Goal: Complete application form

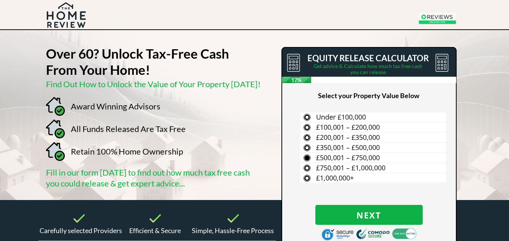
click at [318, 158] on span "£500,001 – £750,000" at bounding box center [348, 157] width 64 height 9
click at [0, 0] on input "£500,001 – £750,000" at bounding box center [0, 0] width 0 height 0
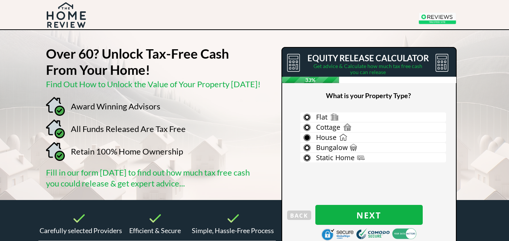
click at [315, 137] on label "House" at bounding box center [373, 137] width 146 height 9
click at [0, 0] on input "House" at bounding box center [0, 0] width 0 height 0
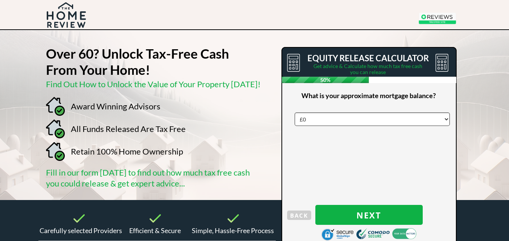
click at [444, 119] on select "£0 £5,000 £10,000 £15,000 £20,000 £25,000 £30,000 £35,000 £40,000 £45,000 £50,0…" at bounding box center [372, 120] width 155 height 14
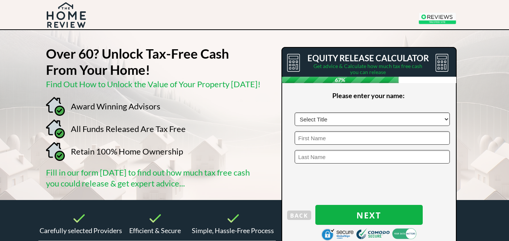
click at [448, 118] on select "Select Title Mr Mrs Ms Miss Dr Sir" at bounding box center [372, 120] width 155 height 14
select select "Mr"
click at [295, 113] on select "Select Title Mr Mrs Ms Miss Dr Sir" at bounding box center [372, 120] width 155 height 14
click at [371, 139] on input "text" at bounding box center [372, 138] width 155 height 14
type input "Boris"
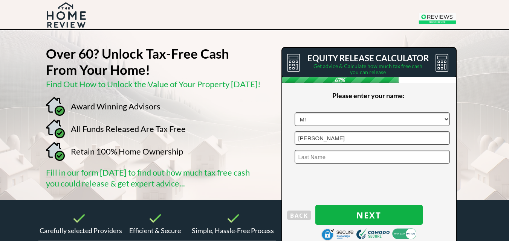
click at [340, 158] on input "text" at bounding box center [372, 157] width 155 height 14
type input "Maksimov"
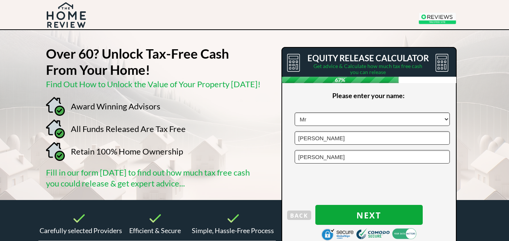
click at [356, 211] on span "Next" at bounding box center [368, 216] width 107 height 10
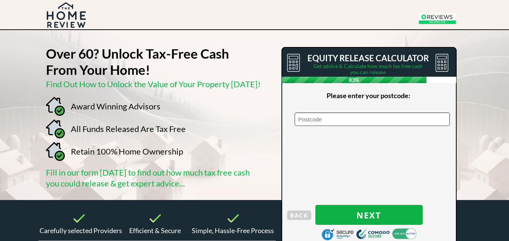
click at [376, 115] on input "text" at bounding box center [372, 120] width 155 height 14
type input "N17 6BS"
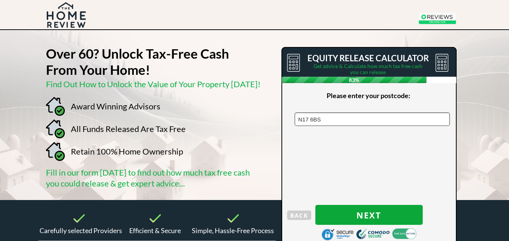
click at [356, 216] on span "Next" at bounding box center [368, 216] width 107 height 10
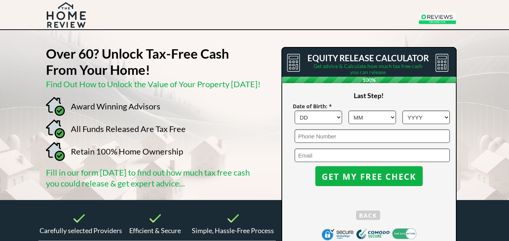
click at [336, 120] on select "DD 1 2 3 4 5 6 7 8 9 10 11 12 13 14 15 16 17 18 19 20 21 22 23 24 25 26 27 28 2…" at bounding box center [318, 118] width 47 height 14
select select "27"
click at [295, 111] on select "DD 1 2 3 4 5 6 7 8 9 10 11 12 13 14 15 16 17 18 19 20 21 22 23 24 25 26 27 28 2…" at bounding box center [318, 118] width 47 height 14
click at [391, 117] on select "MM 1 2 3 4 5 6 7 8 9 10 11 12" at bounding box center [371, 118] width 47 height 14
select select "10"
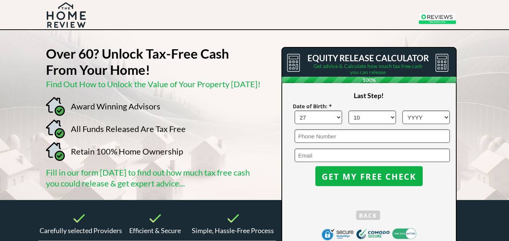
click at [348, 111] on select "MM 1 2 3 4 5 6 7 8 9 10 11 12" at bounding box center [371, 118] width 47 height 14
click at [435, 118] on select "YYYY 1966 1965 1964 1963 1962 1961 1960 1959 1958 1957 1956 1955 1954 1953 1952…" at bounding box center [425, 118] width 47 height 14
select select "1961"
click at [402, 111] on select "YYYY 1966 1965 1964 1963 1962 1961 1960 1959 1958 1957 1956 1955 1954 1953 1952…" at bounding box center [425, 118] width 47 height 14
click at [349, 142] on input "tel" at bounding box center [372, 137] width 155 height 14
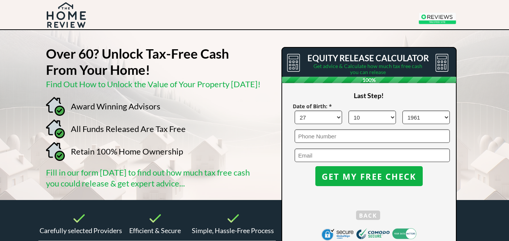
type input "07778418816"
click at [354, 154] on input "email" at bounding box center [372, 156] width 155 height 14
type input "borsmaxxx@yahoo.com"
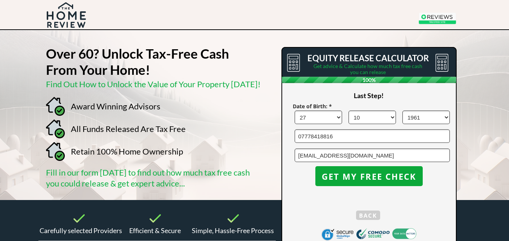
click at [363, 178] on span "GET MY FREE CHECK" at bounding box center [368, 177] width 107 height 10
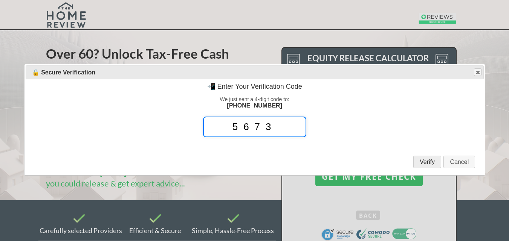
type input "5673"
click at [425, 161] on button "Verify" at bounding box center [427, 162] width 28 height 12
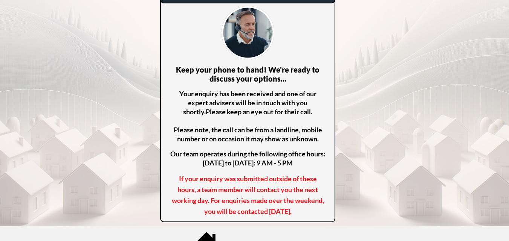
scroll to position [75, 0]
